Goal: Task Accomplishment & Management: Use online tool/utility

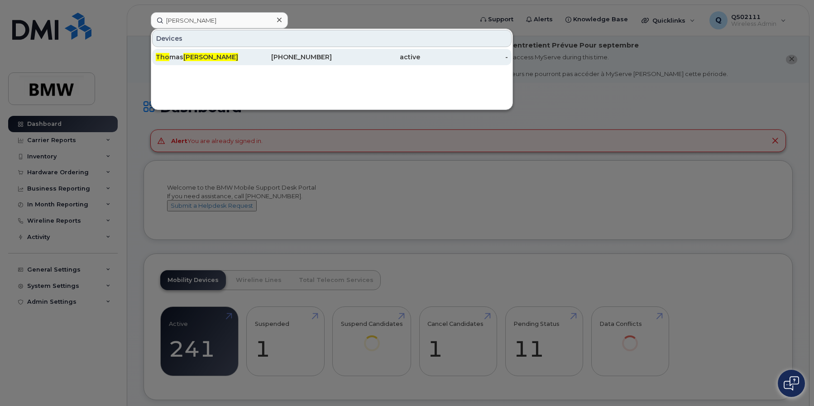
type input "eapen tho"
click at [182, 58] on div "Tho mas Eapen" at bounding box center [200, 57] width 88 height 9
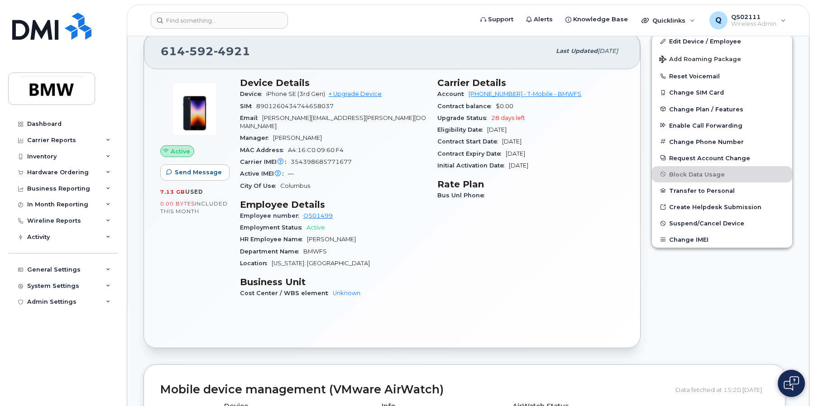
scroll to position [151, 0]
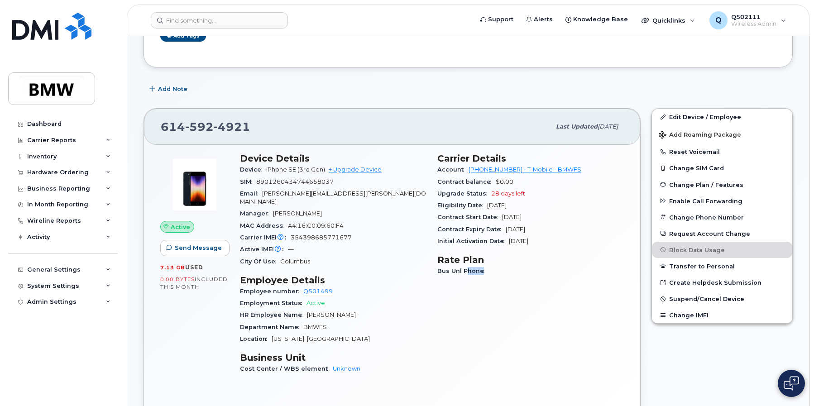
drag, startPoint x: 468, startPoint y: 273, endPoint x: 527, endPoint y: 275, distance: 58.9
click at [527, 275] on div "Bus Unl Phone" at bounding box center [530, 271] width 187 height 12
drag, startPoint x: 527, startPoint y: 275, endPoint x: 475, endPoint y: 269, distance: 52.0
click at [475, 269] on span "Bus Unl Phone" at bounding box center [463, 271] width 52 height 7
drag, startPoint x: 482, startPoint y: 271, endPoint x: 497, endPoint y: 273, distance: 15.1
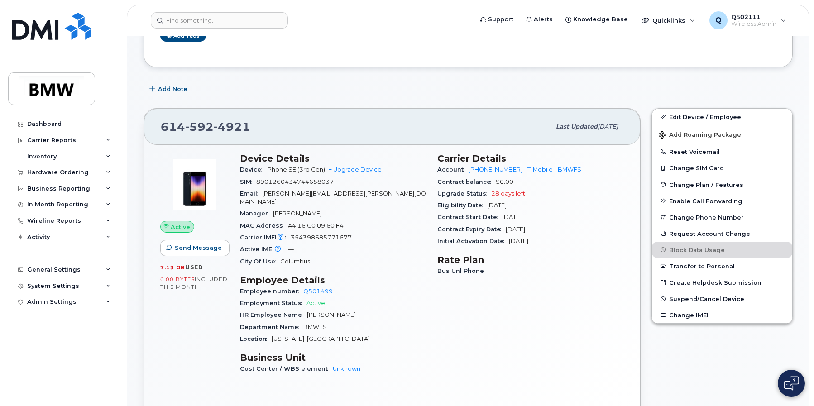
click at [495, 273] on div "Bus Unl Phone" at bounding box center [530, 271] width 187 height 12
click at [509, 273] on div "Bus Unl Phone" at bounding box center [530, 271] width 187 height 12
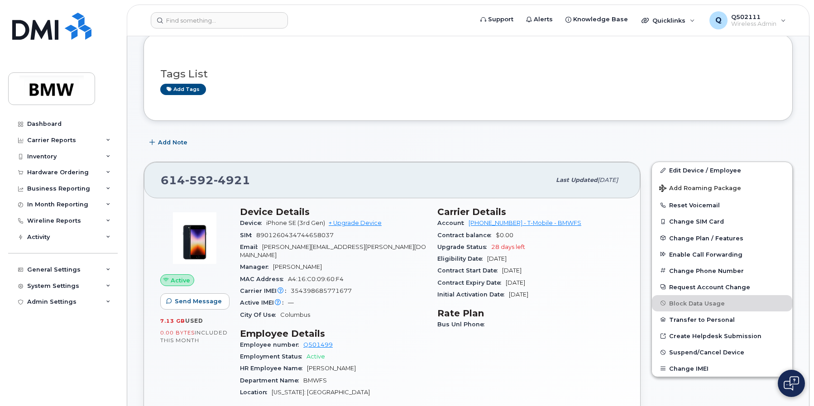
scroll to position [76, 0]
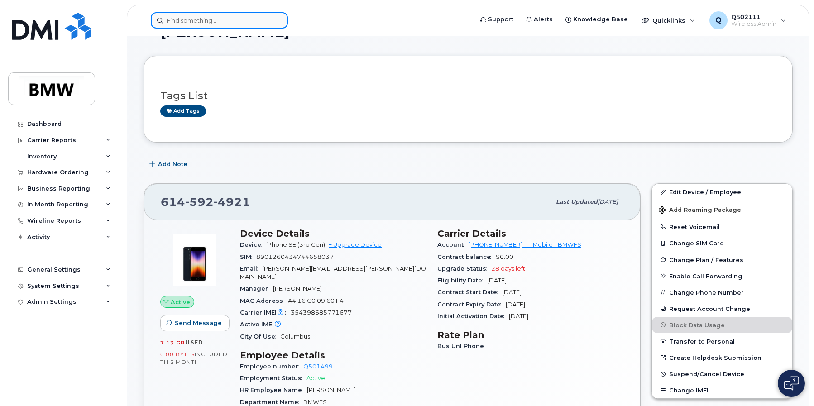
click at [241, 24] on input at bounding box center [219, 20] width 137 height 16
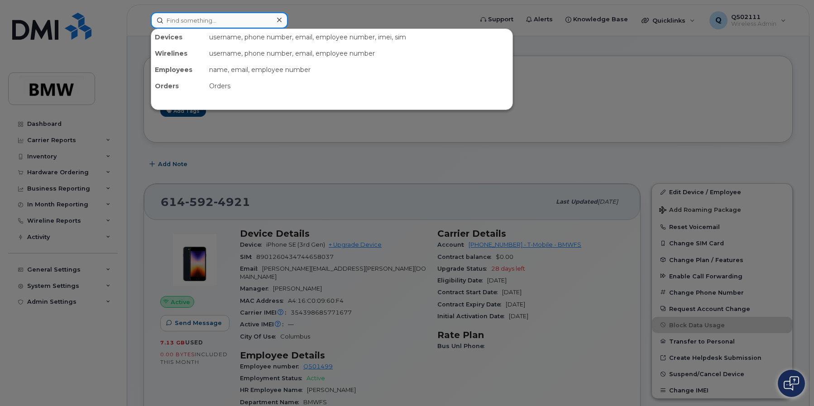
paste input "Chiduruppa"
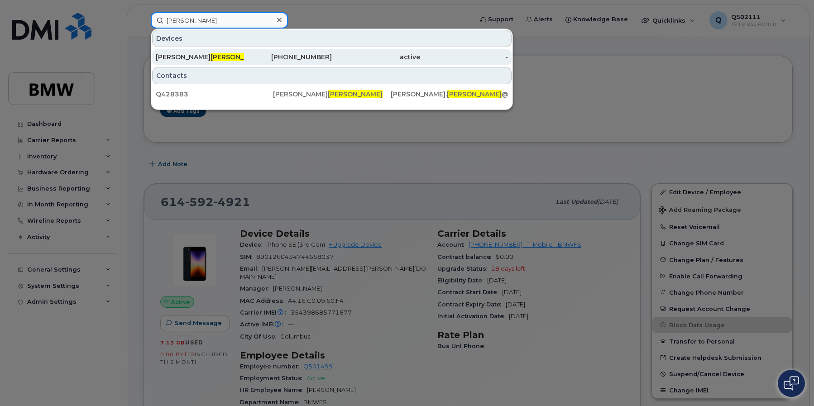
type input "Chiduruppa"
click at [303, 56] on div "614-327-2849" at bounding box center [288, 57] width 88 height 9
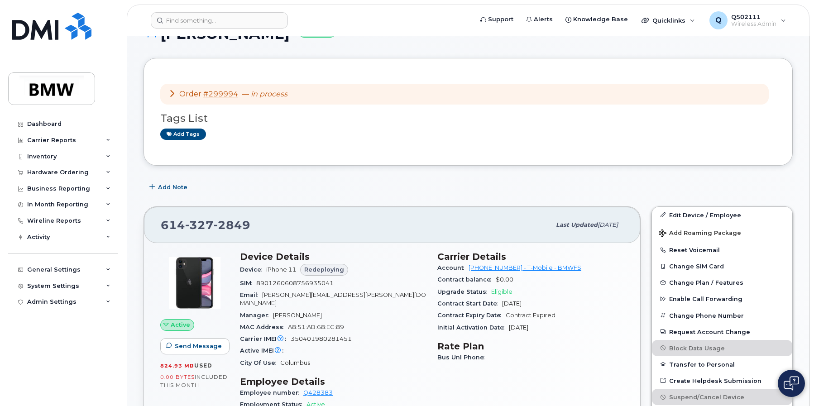
scroll to position [151, 0]
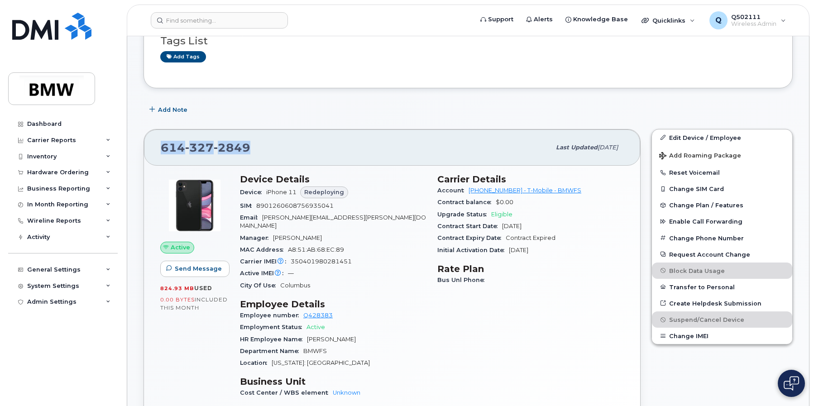
drag, startPoint x: 249, startPoint y: 150, endPoint x: 162, endPoint y: 151, distance: 87.8
click at [162, 151] on div "614 327 2849" at bounding box center [356, 147] width 390 height 19
drag, startPoint x: 162, startPoint y: 151, endPoint x: 166, endPoint y: 149, distance: 4.9
copy span "614 327 2849"
click at [587, 334] on div "Carrier Details Account 973768070 - T-Mobile - BMWFS Contract balance $0.00 Upg…" at bounding box center [530, 290] width 197 height 244
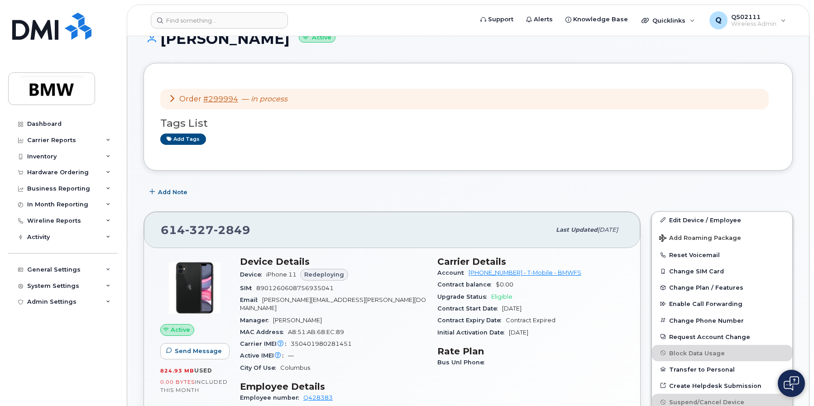
scroll to position [0, 0]
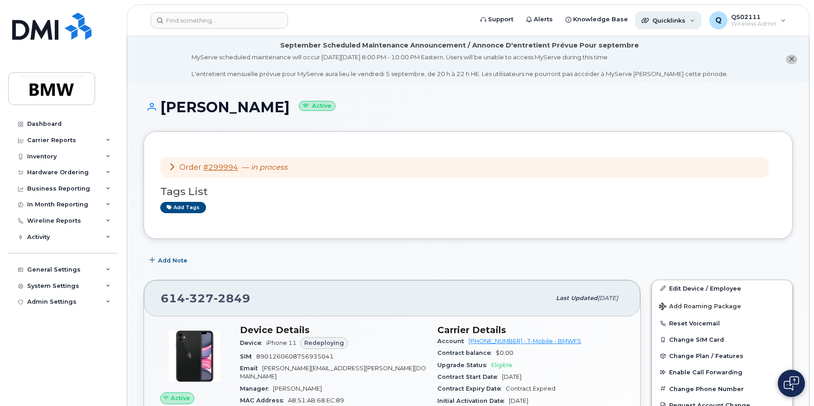
click at [677, 21] on span "Quicklinks" at bounding box center [668, 20] width 33 height 7
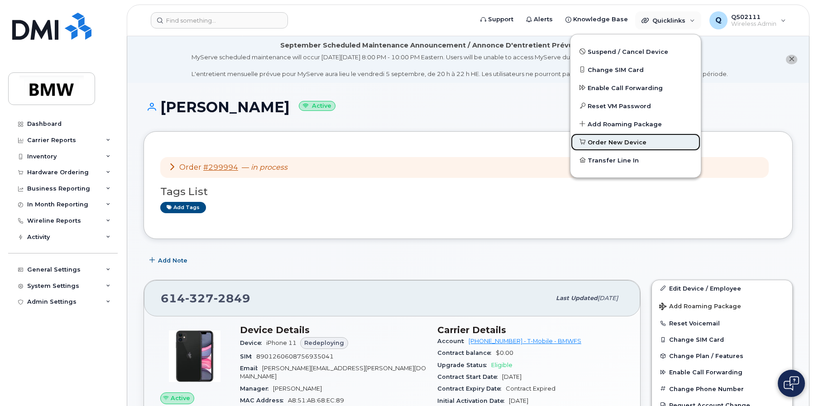
click at [615, 140] on span "Order New Device" at bounding box center [617, 142] width 59 height 9
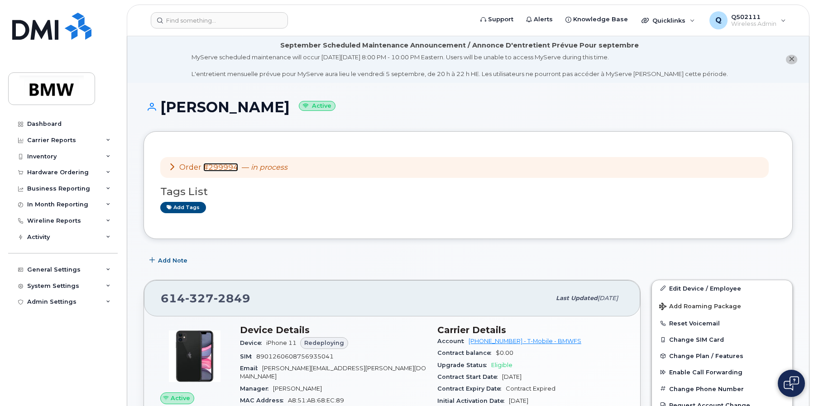
click at [229, 164] on link "#299994" at bounding box center [220, 167] width 35 height 9
click at [225, 163] on link "#299994" at bounding box center [220, 167] width 35 height 9
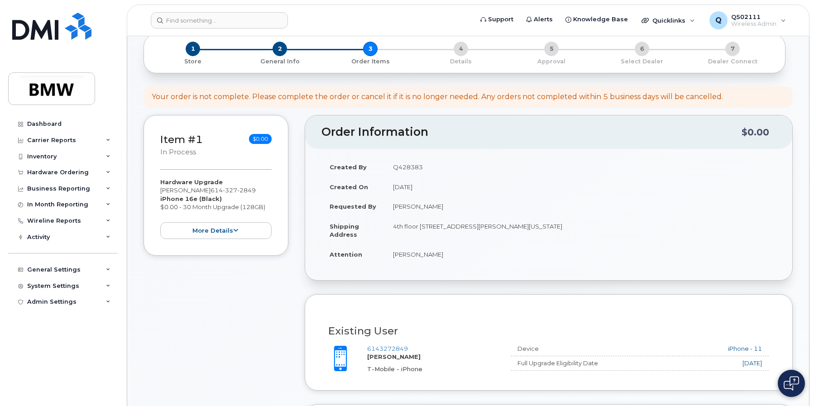
scroll to position [76, 0]
